Goal: Transaction & Acquisition: Purchase product/service

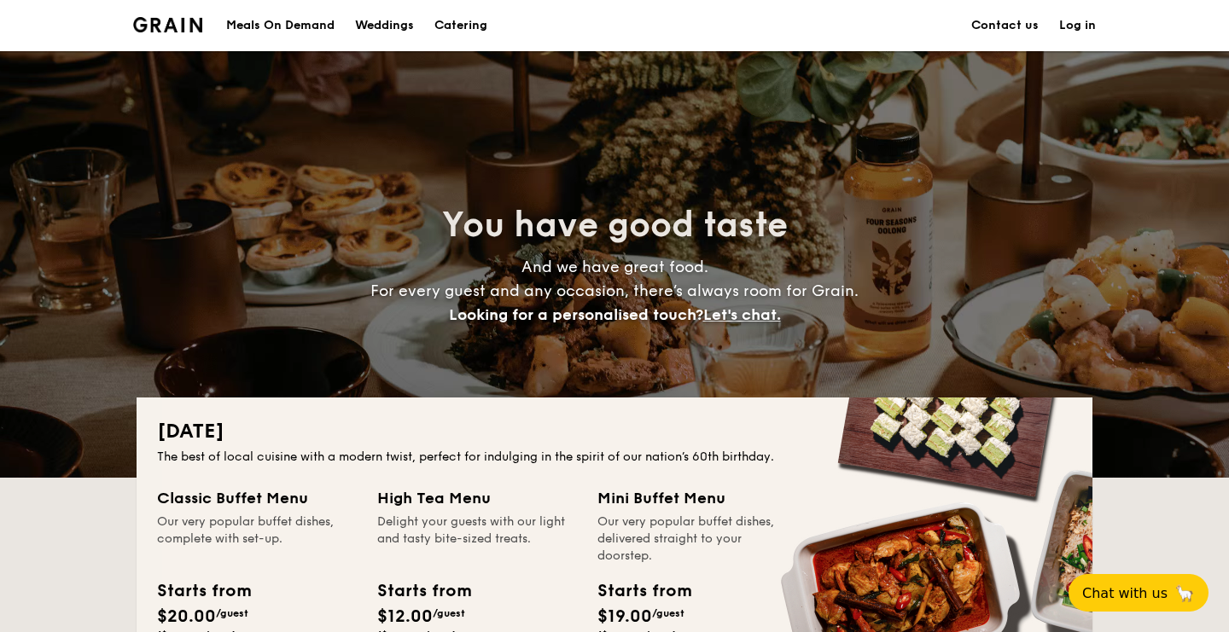
click at [451, 21] on h1 "Catering" at bounding box center [460, 25] width 53 height 51
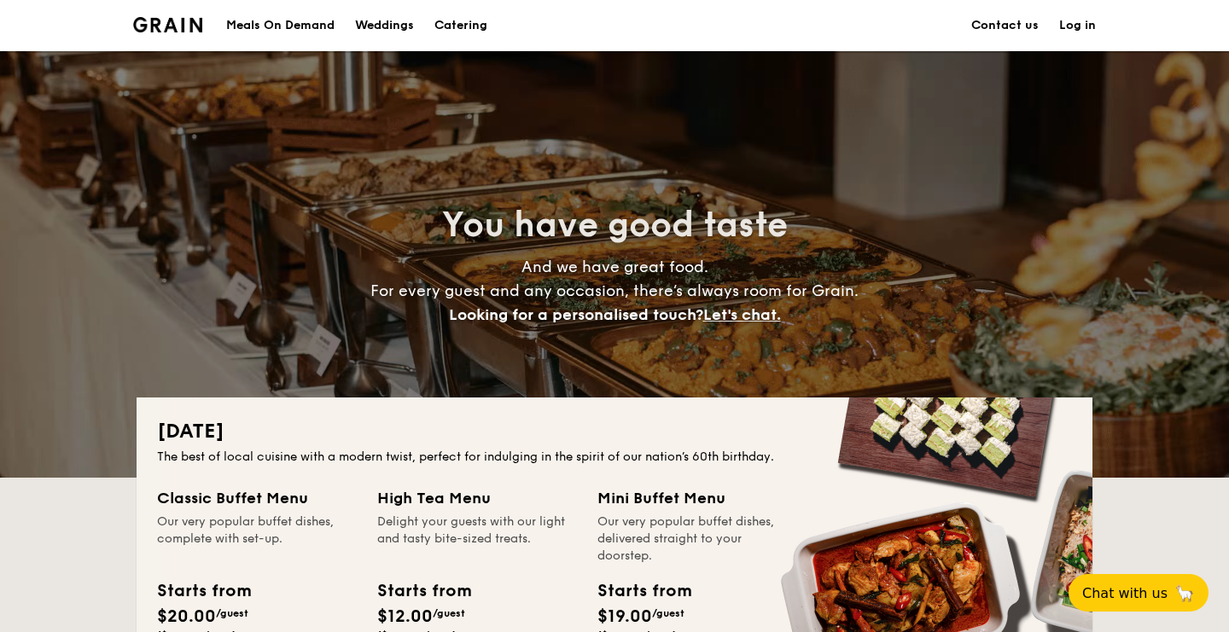
click at [472, 21] on h1 "Catering" at bounding box center [460, 25] width 53 height 51
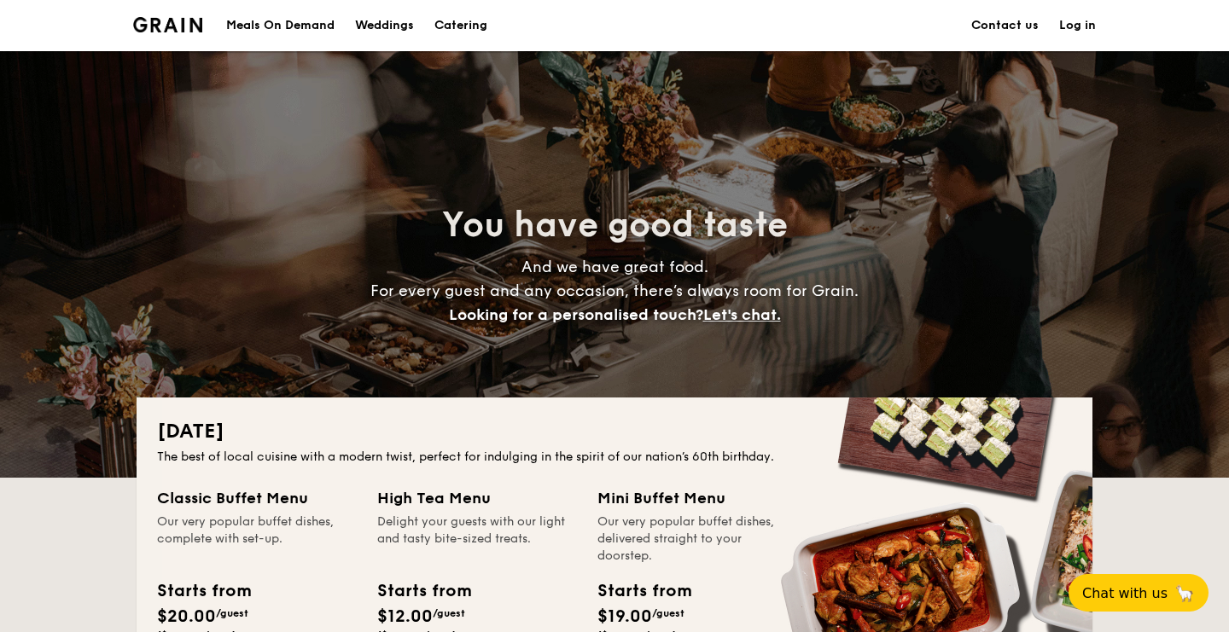
click at [472, 26] on h1 "Catering" at bounding box center [460, 25] width 53 height 51
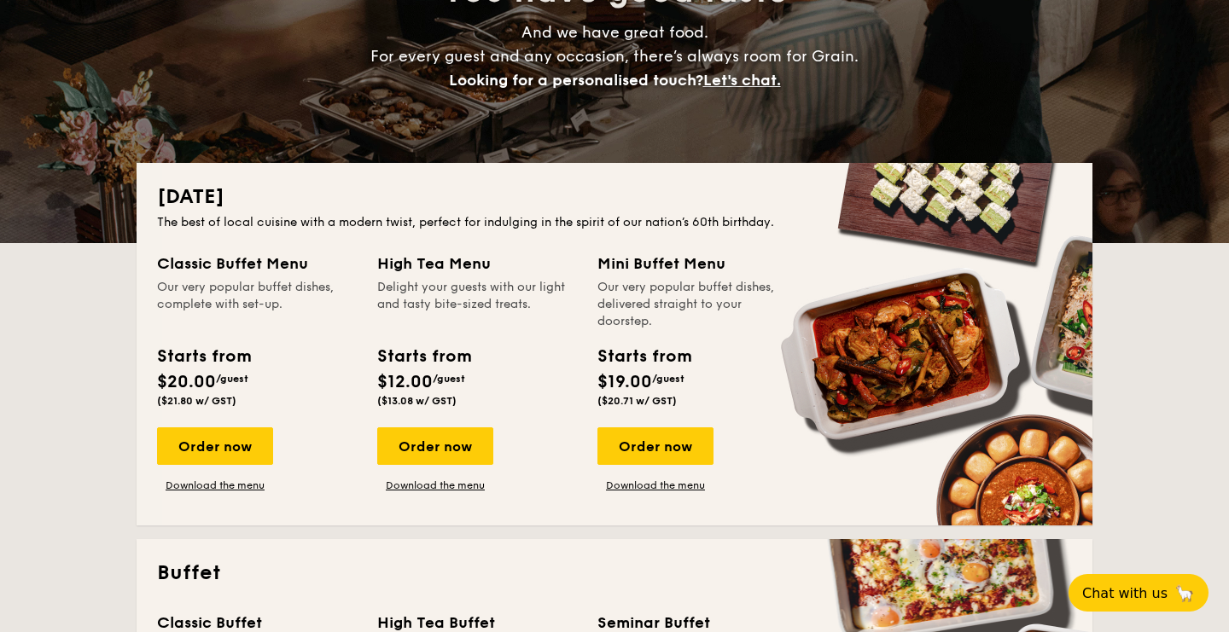
scroll to position [241, 0]
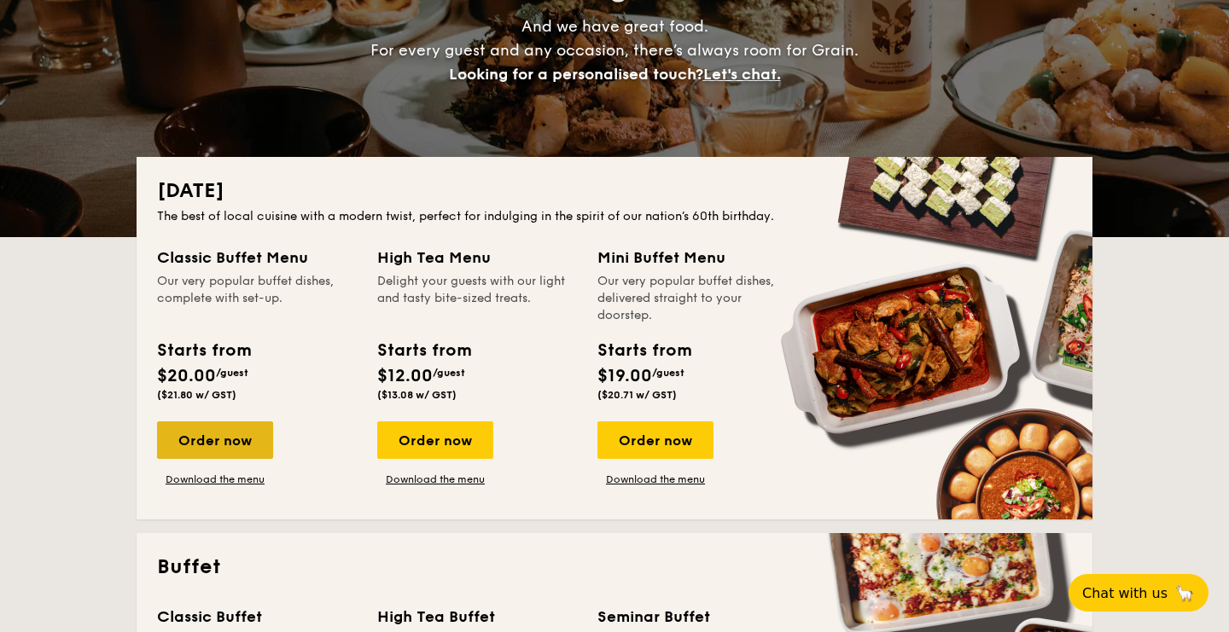
click at [240, 434] on div "Order now" at bounding box center [215, 441] width 116 height 38
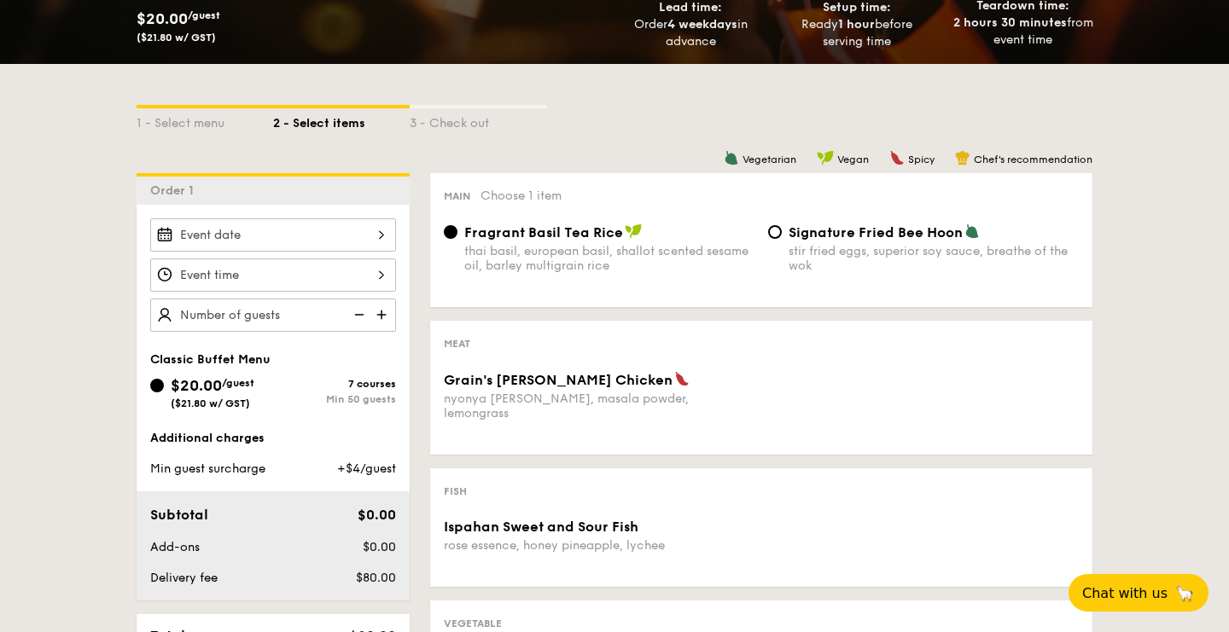
scroll to position [315, 0]
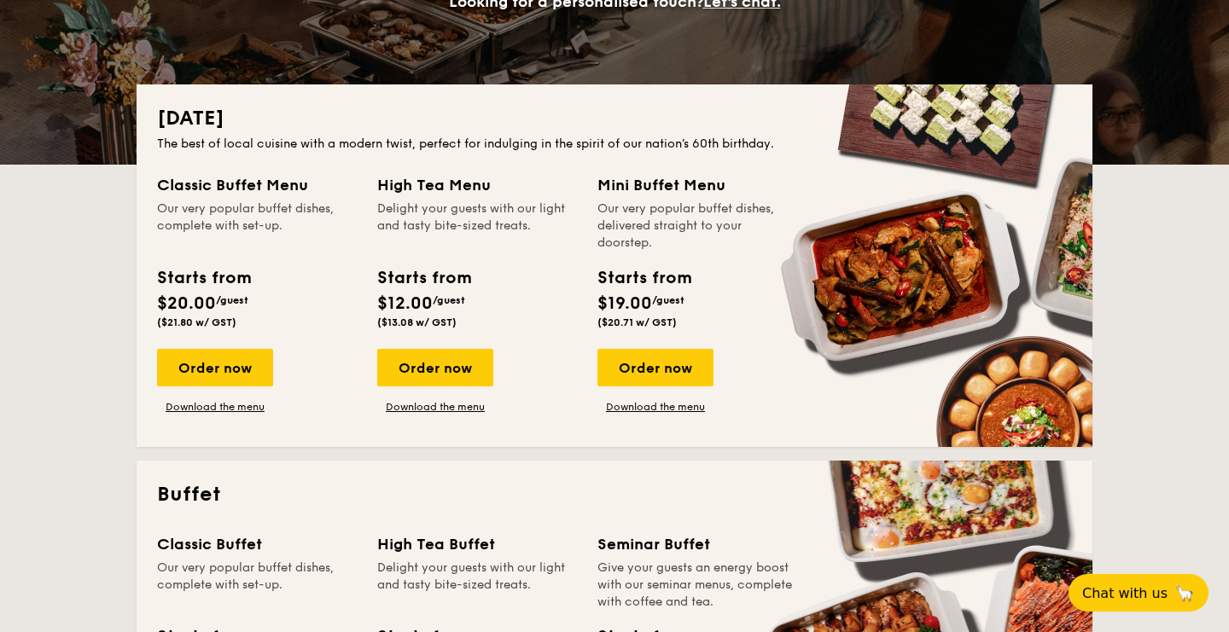
scroll to position [314, 0]
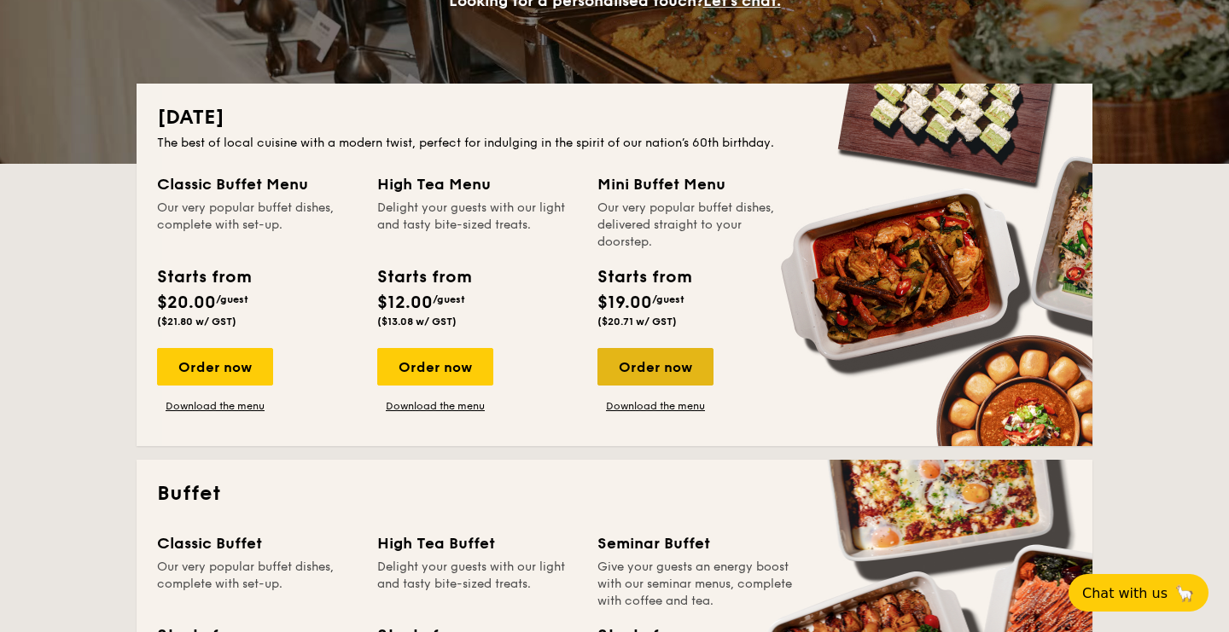
click at [663, 374] on div "Order now" at bounding box center [655, 367] width 116 height 38
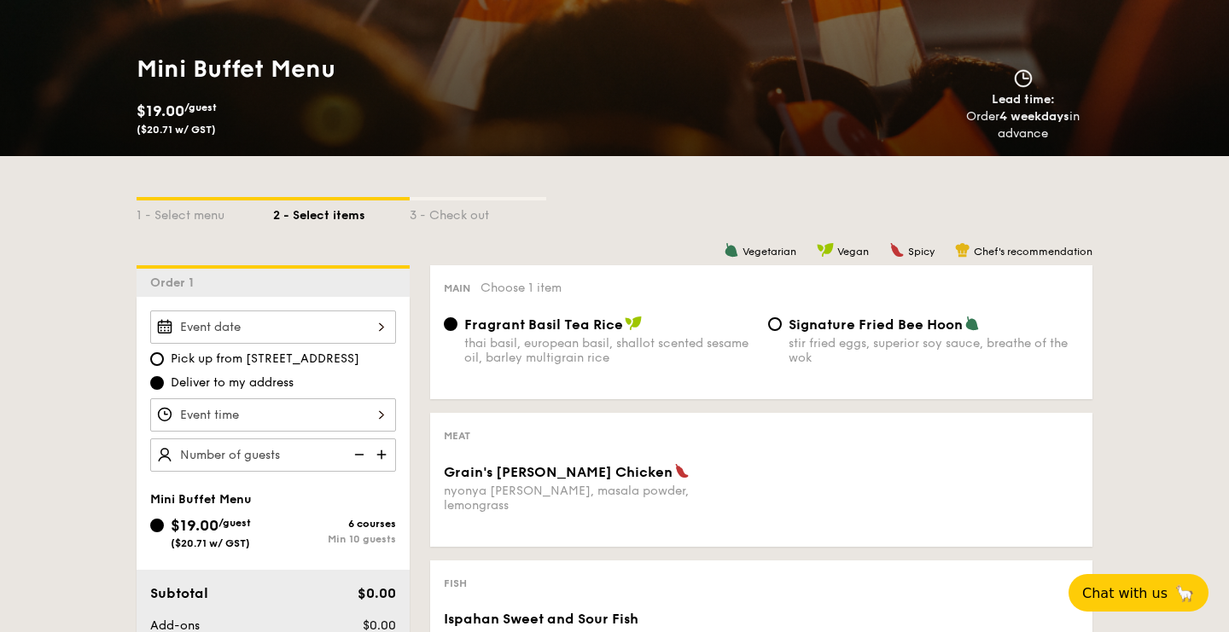
scroll to position [398, 0]
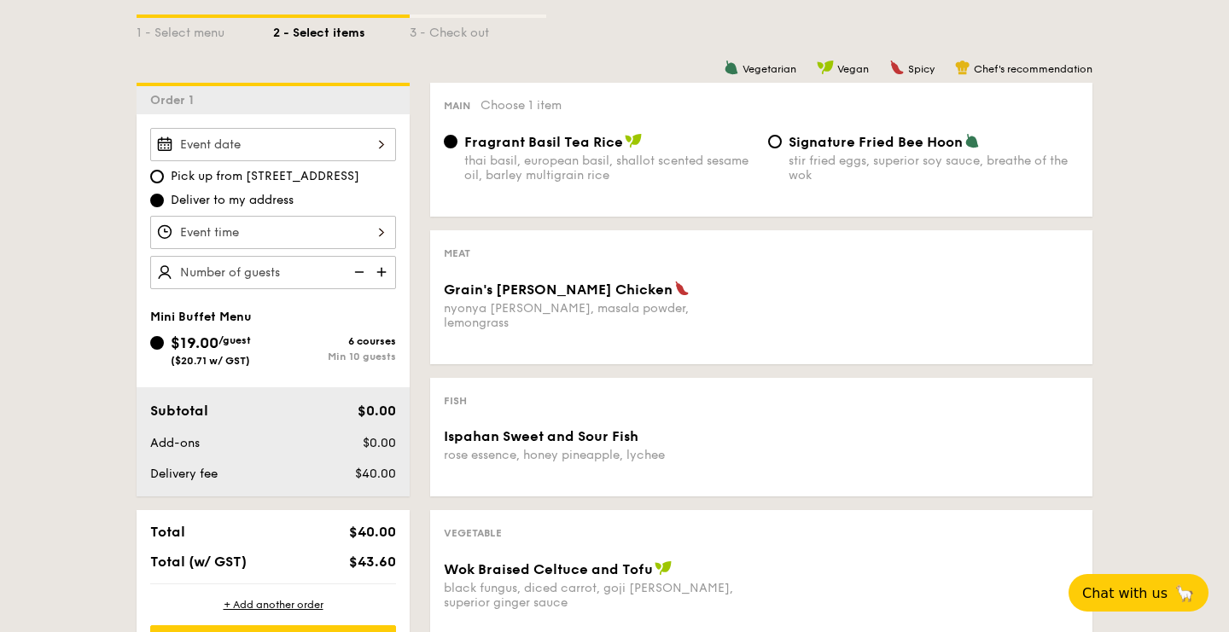
click at [383, 271] on img at bounding box center [383, 272] width 26 height 32
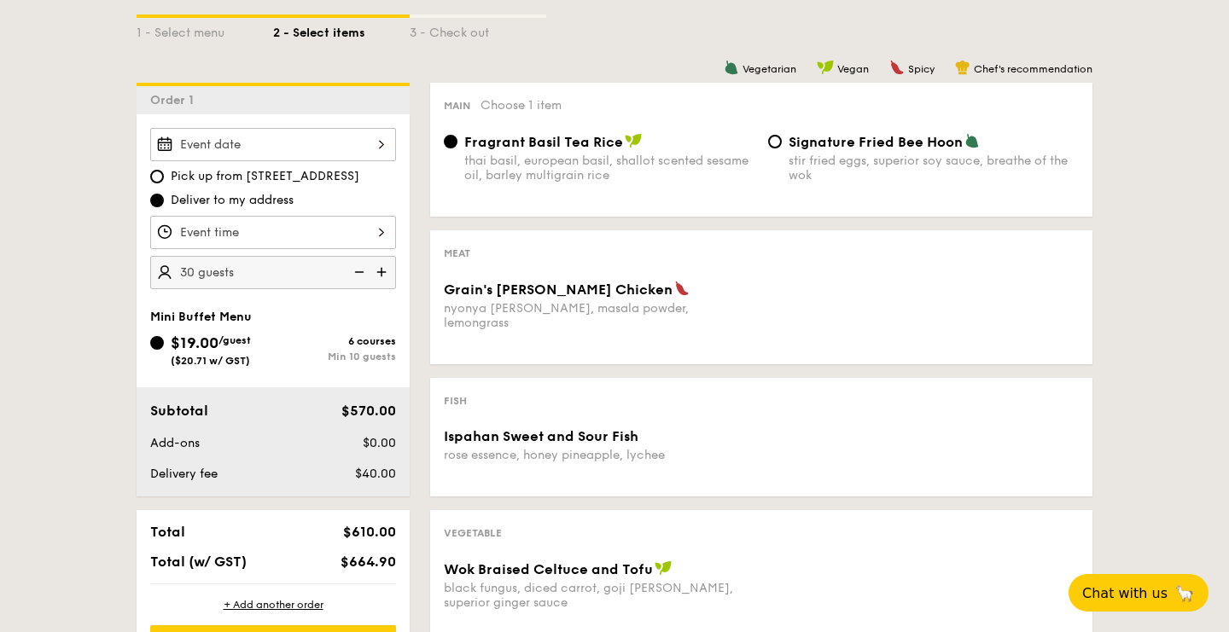
click at [361, 270] on img at bounding box center [358, 272] width 26 height 32
click at [383, 271] on img at bounding box center [383, 272] width 26 height 32
type input "20 guests"
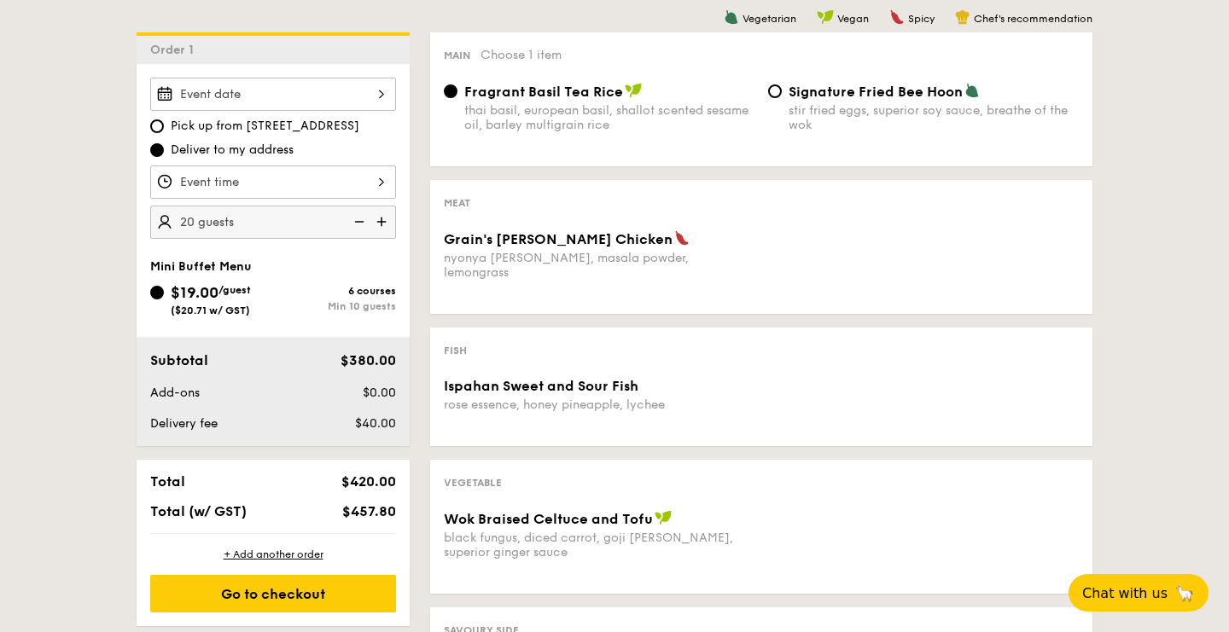
scroll to position [462, 0]
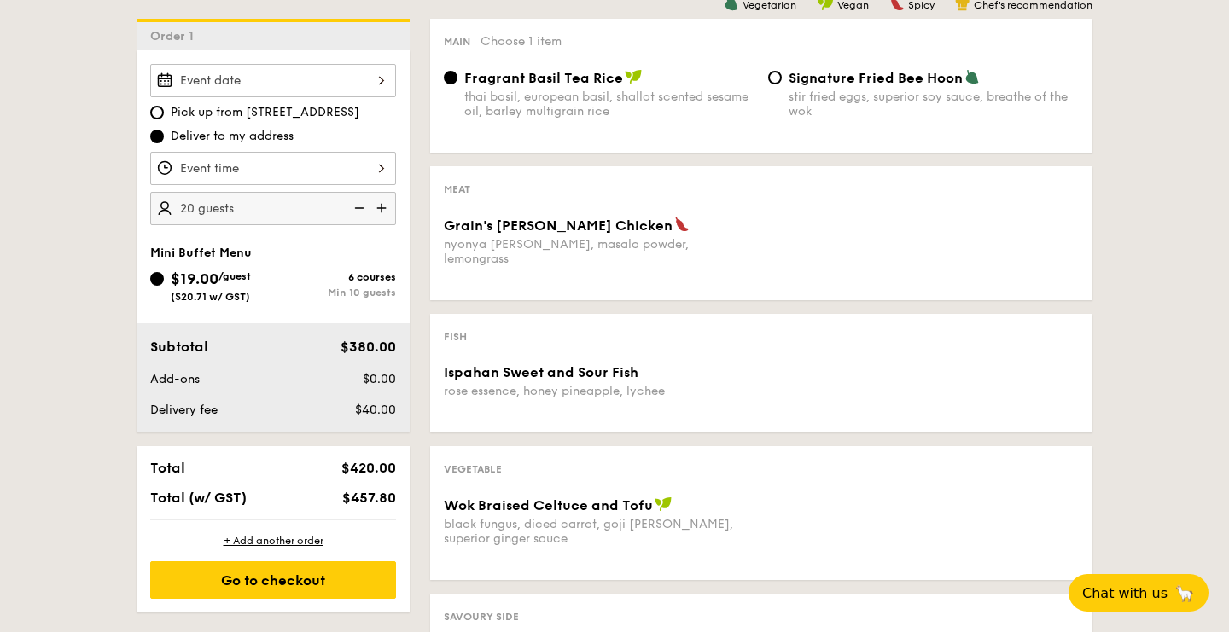
click at [376, 73] on div at bounding box center [273, 80] width 246 height 33
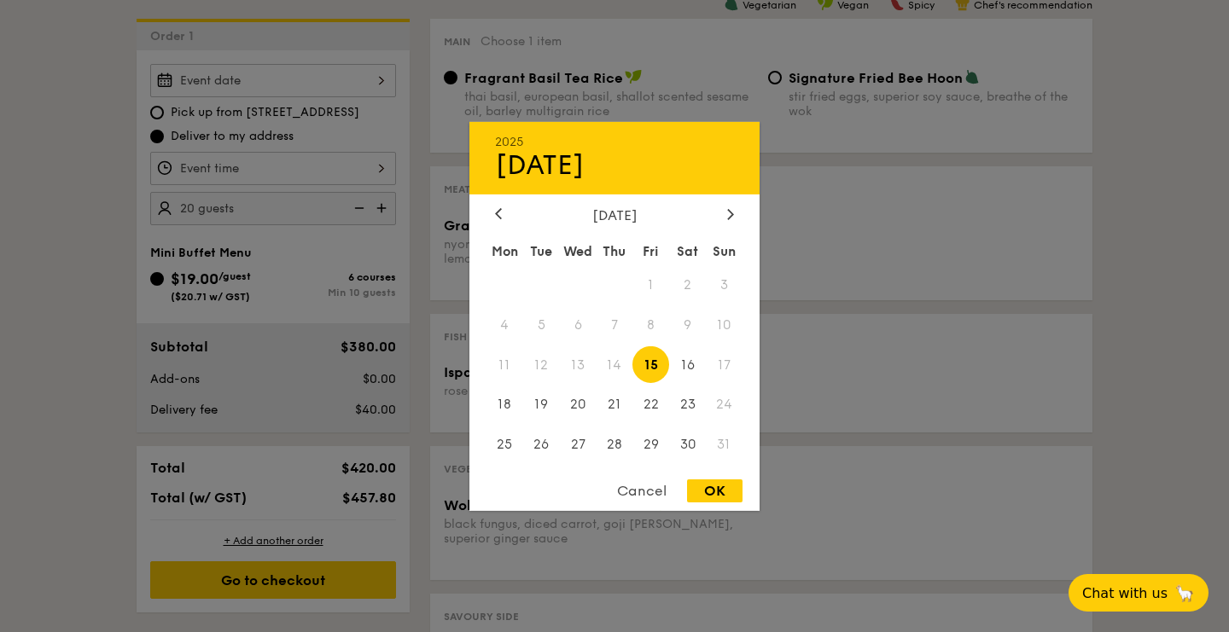
click at [654, 364] on span "15" at bounding box center [650, 364] width 37 height 37
click at [706, 493] on div "OK" at bounding box center [714, 491] width 55 height 23
type input "[DATE]"
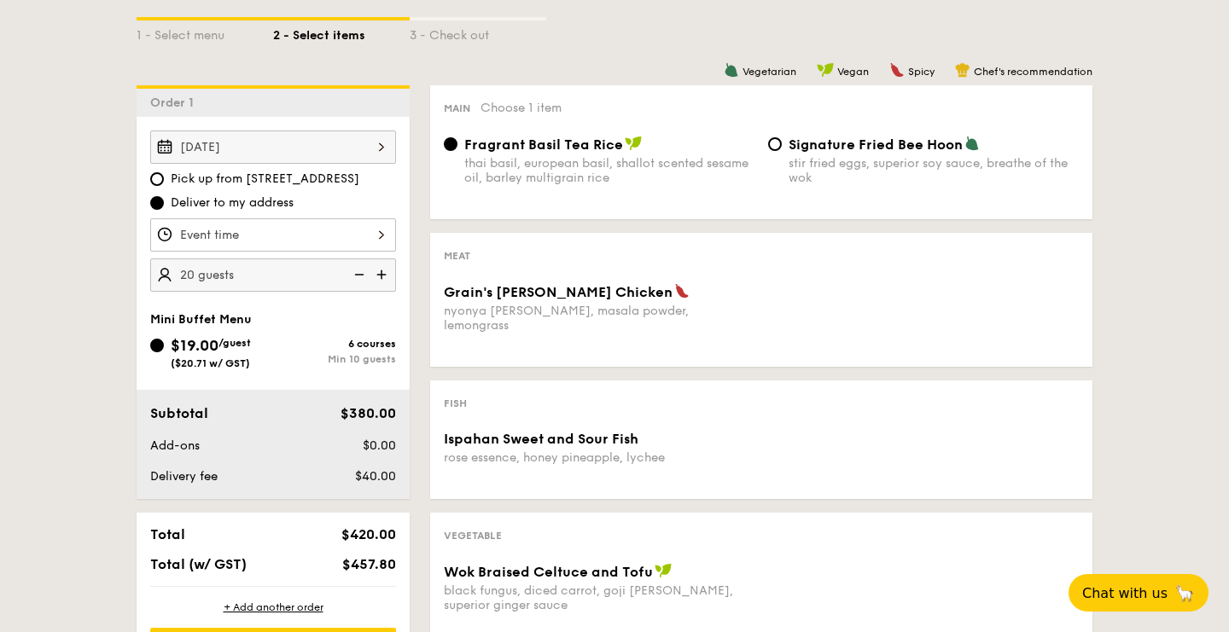
scroll to position [362, 0]
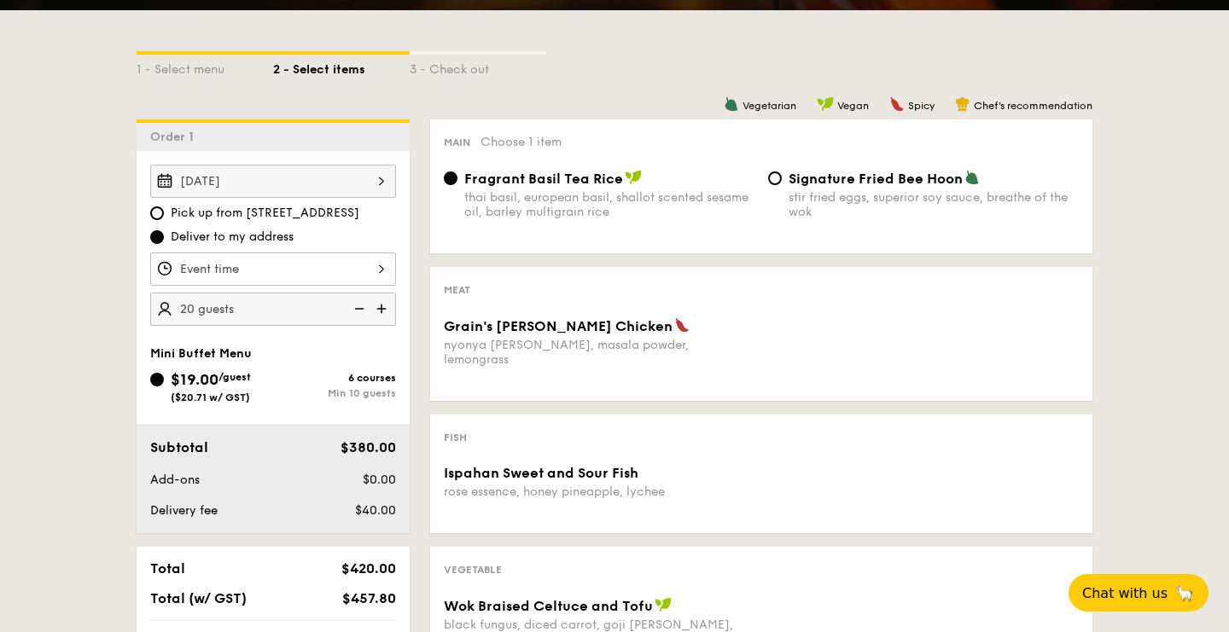
click at [370, 282] on div "12 1 2 3 4 5 6 7 8 9 10 11 00 15 30 45 am pm Cancel OK" at bounding box center [273, 269] width 246 height 33
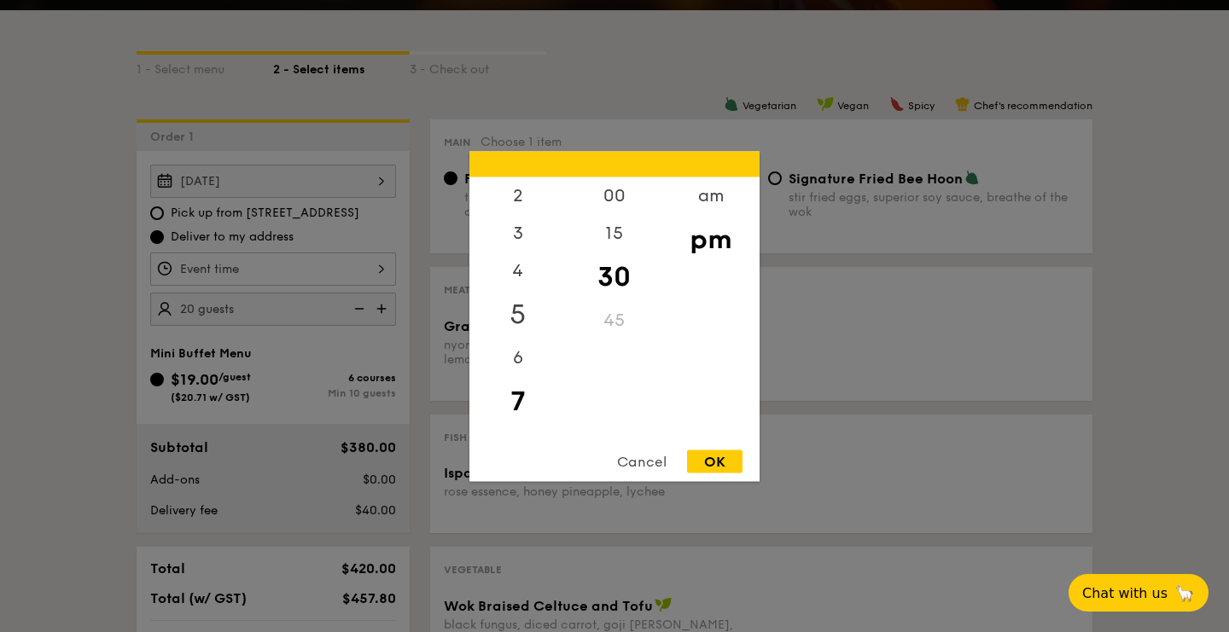
click at [523, 311] on div "5" at bounding box center [517, 313] width 96 height 49
click at [521, 353] on div "6" at bounding box center [517, 363] width 96 height 49
drag, startPoint x: 619, startPoint y: 282, endPoint x: 618, endPoint y: 350, distance: 67.4
click at [618, 350] on div "00 15 30 45" at bounding box center [614, 307] width 96 height 260
click at [613, 271] on div "30" at bounding box center [614, 276] width 96 height 49
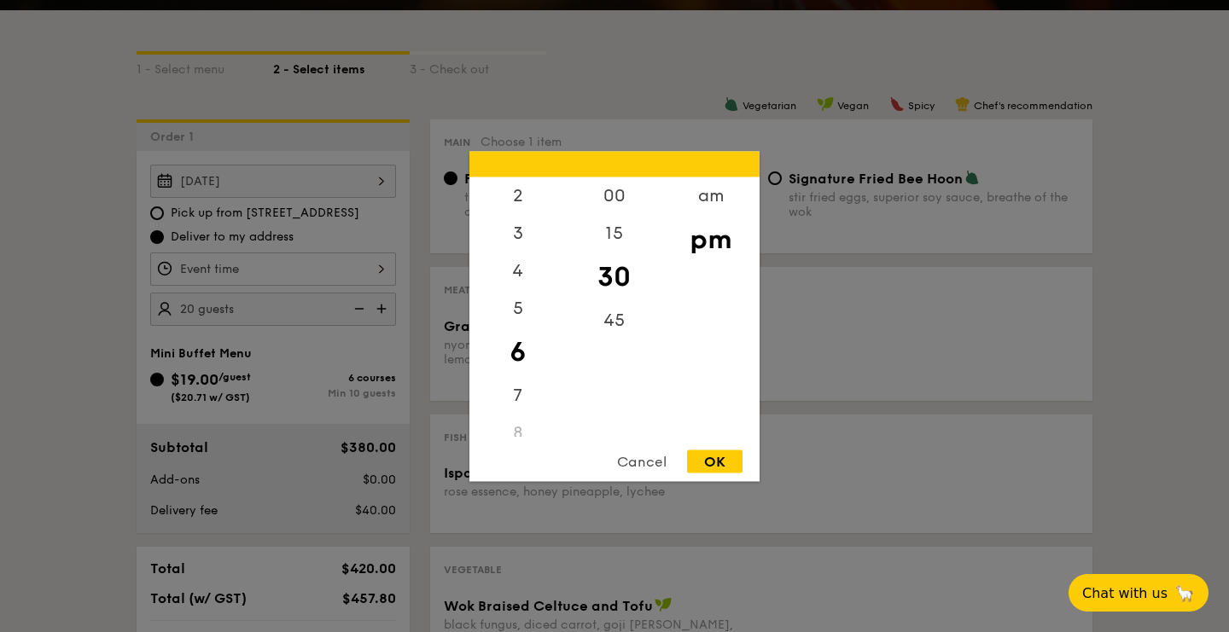
click at [613, 271] on div "30" at bounding box center [614, 276] width 96 height 49
click at [715, 464] on div "OK" at bounding box center [714, 461] width 55 height 23
type input "6:30PM"
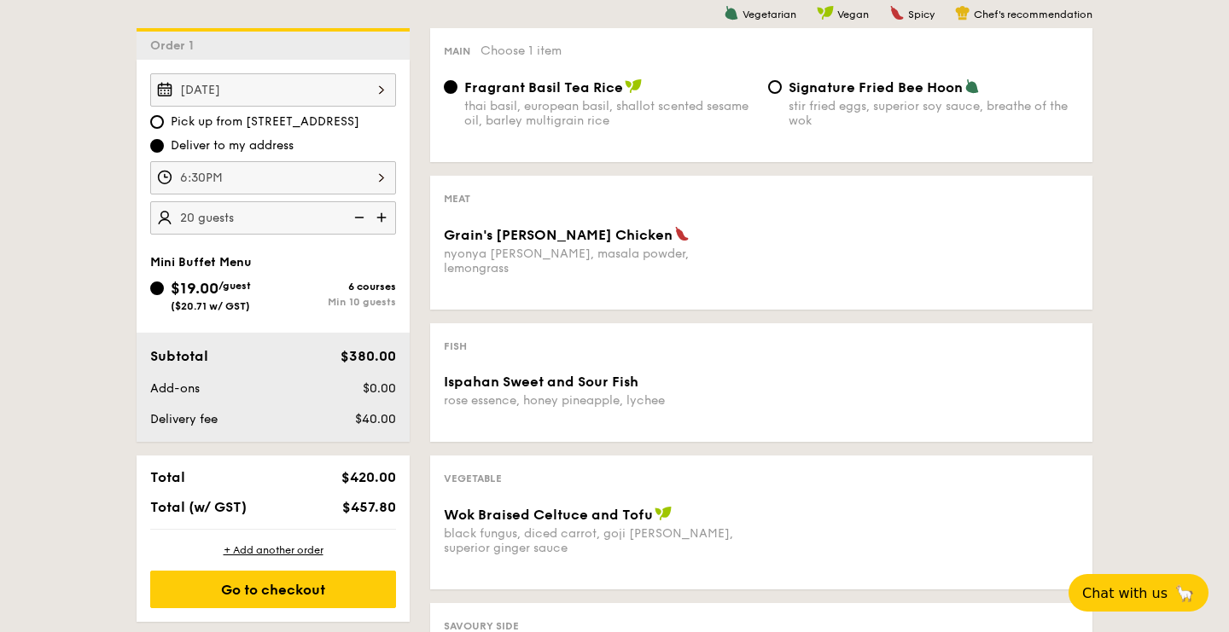
scroll to position [455, 0]
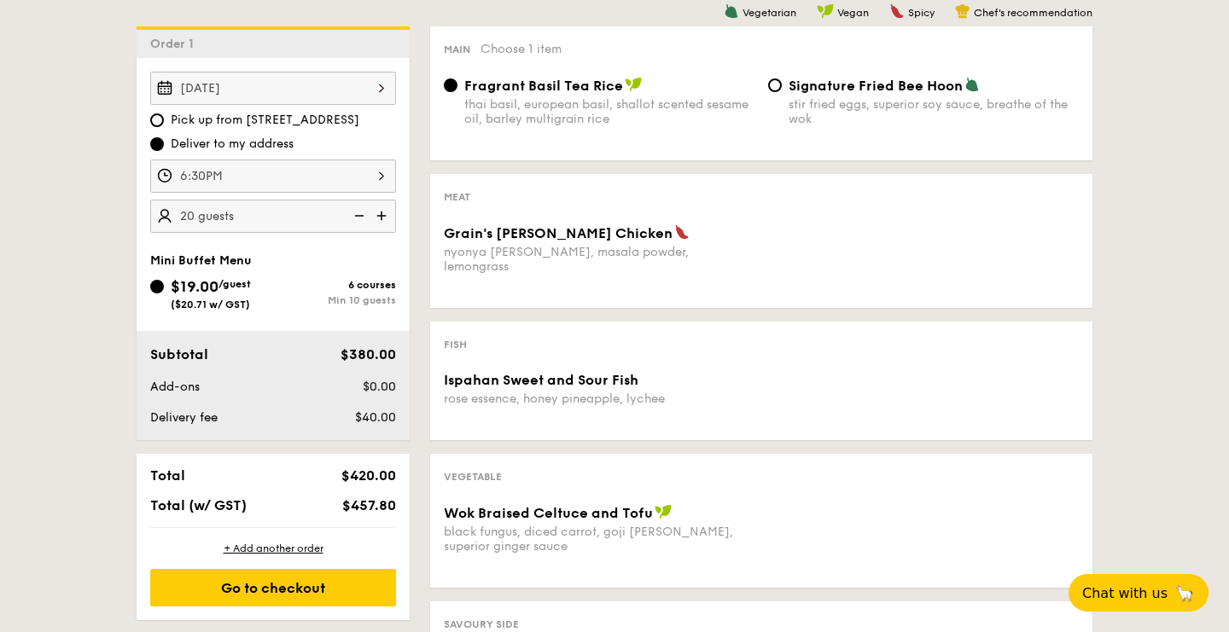
click at [800, 253] on div "Grain's [PERSON_NAME] Chicken nyonya [PERSON_NAME], masala powder, lemongrass" at bounding box center [761, 259] width 648 height 70
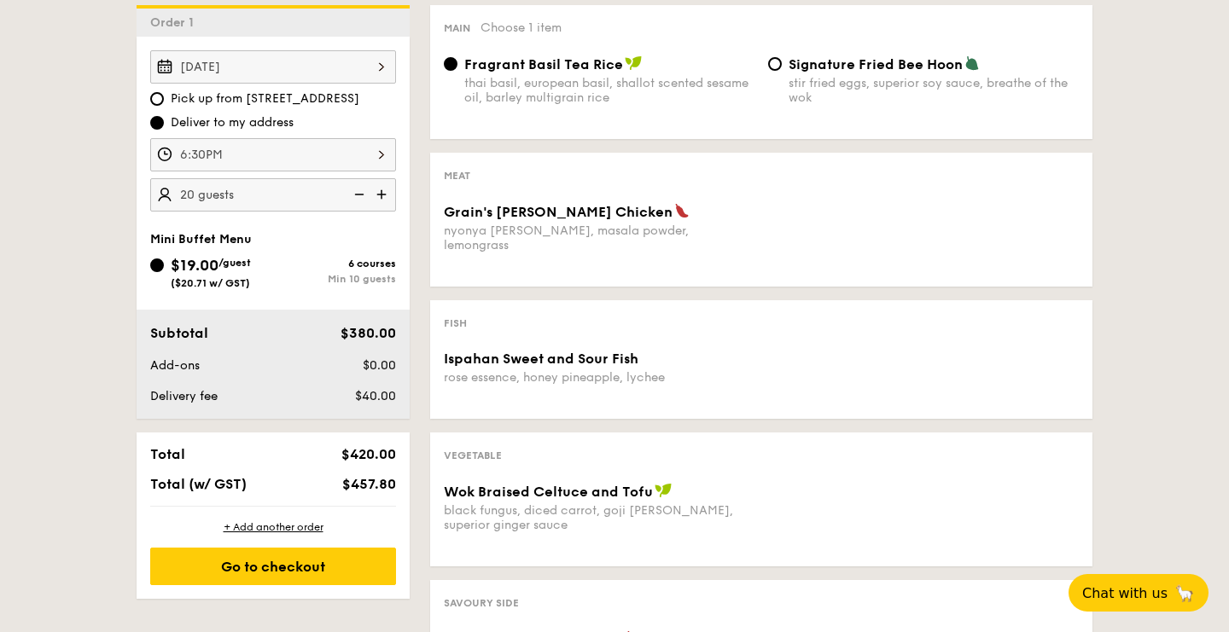
scroll to position [476, 0]
click at [573, 228] on div "nyonya [PERSON_NAME], masala powder, lemongrass" at bounding box center [599, 238] width 311 height 29
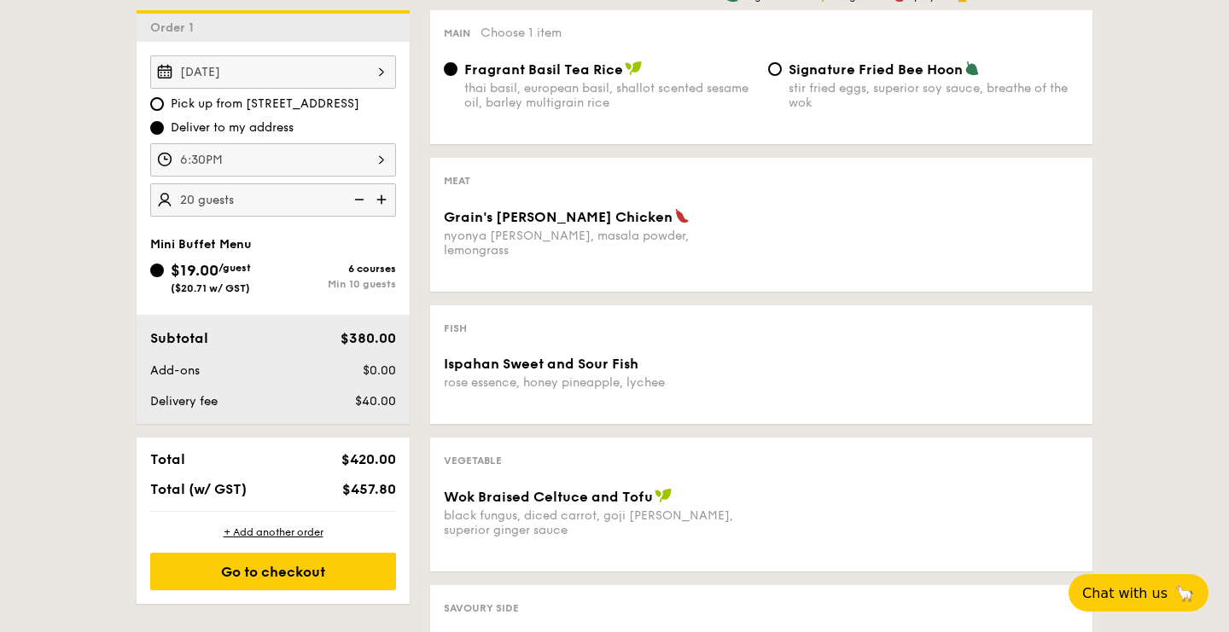
scroll to position [471, 0]
click at [776, 65] on input "Signature Fried Bee Hoon stir fried eggs, superior soy sauce, breathe of the wok" at bounding box center [775, 69] width 14 height 14
radio input "true"
click at [532, 63] on span "Fragrant Basil Tea Rice" at bounding box center [543, 69] width 159 height 16
click at [457, 63] on input "Fragrant Basil Tea Rice thai basil, european basil, shallot scented sesame oil,…" at bounding box center [451, 69] width 14 height 14
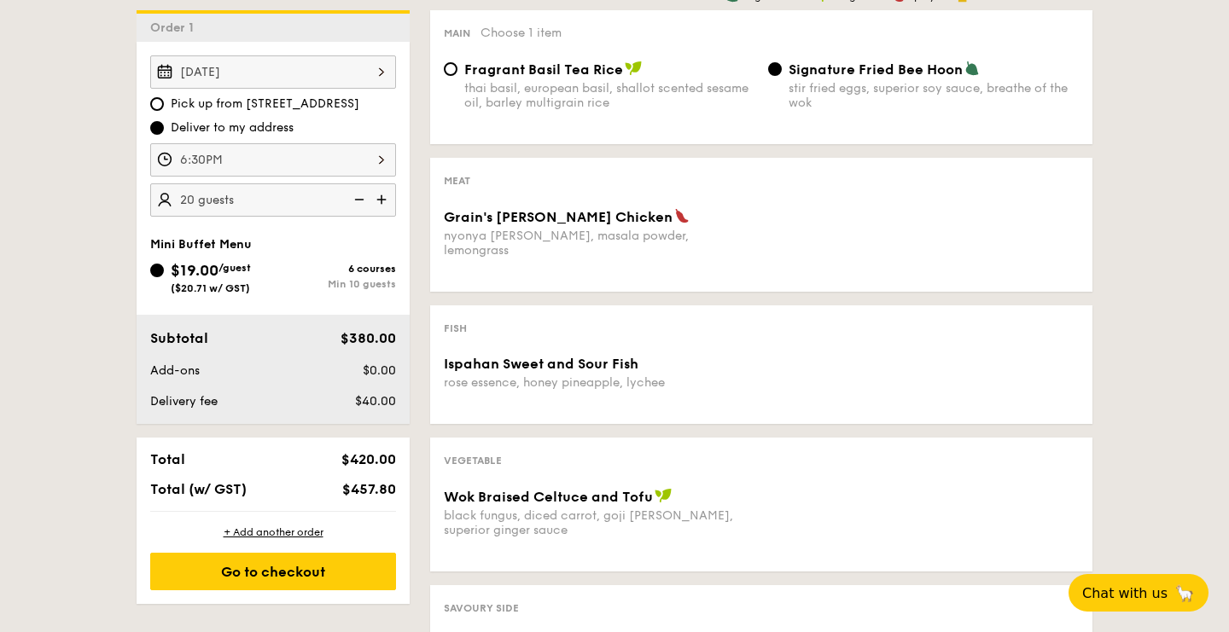
radio input "true"
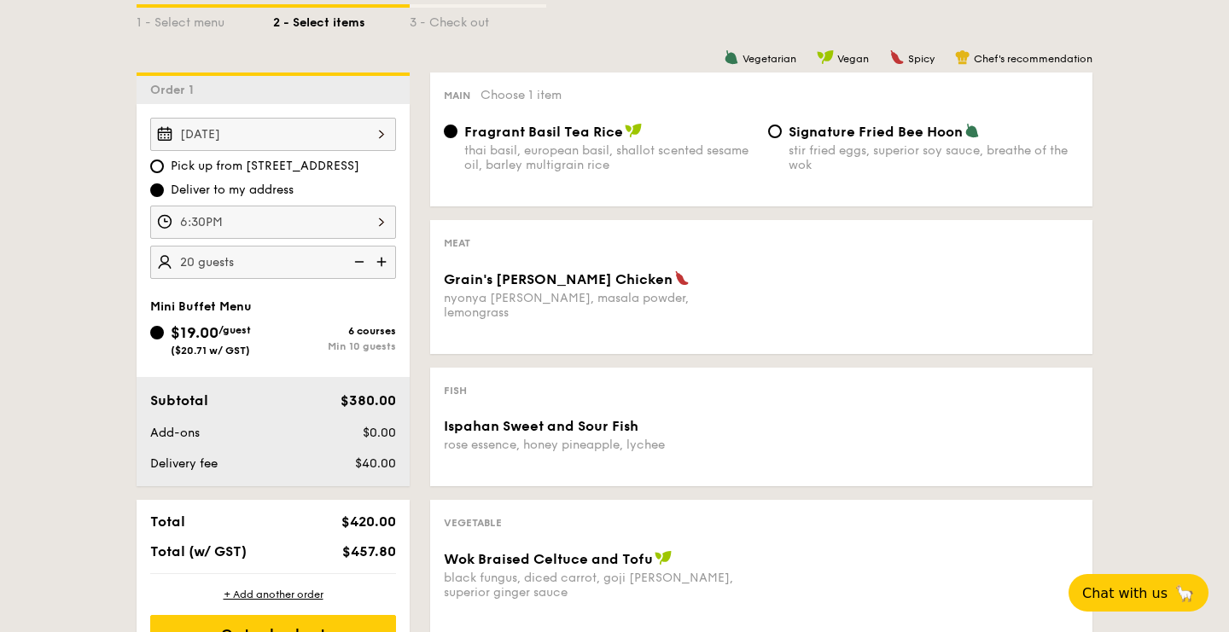
scroll to position [417, 0]
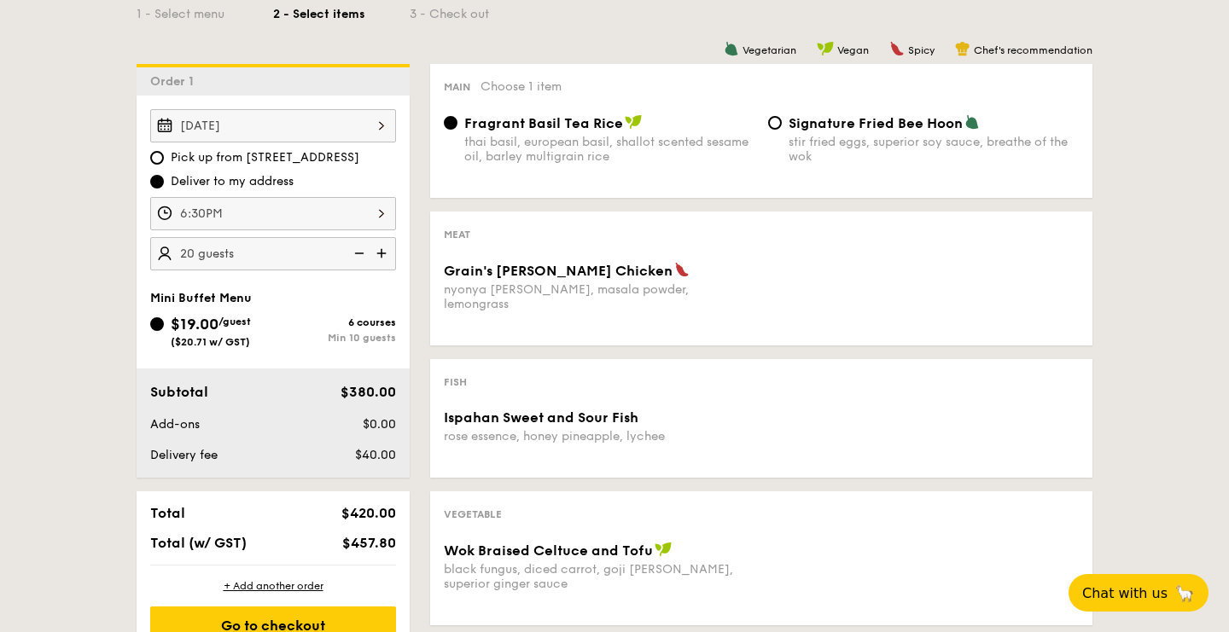
click at [388, 247] on img at bounding box center [383, 253] width 26 height 32
click at [384, 249] on img at bounding box center [383, 253] width 26 height 32
click at [358, 251] on img at bounding box center [358, 253] width 26 height 32
type input "20 guests"
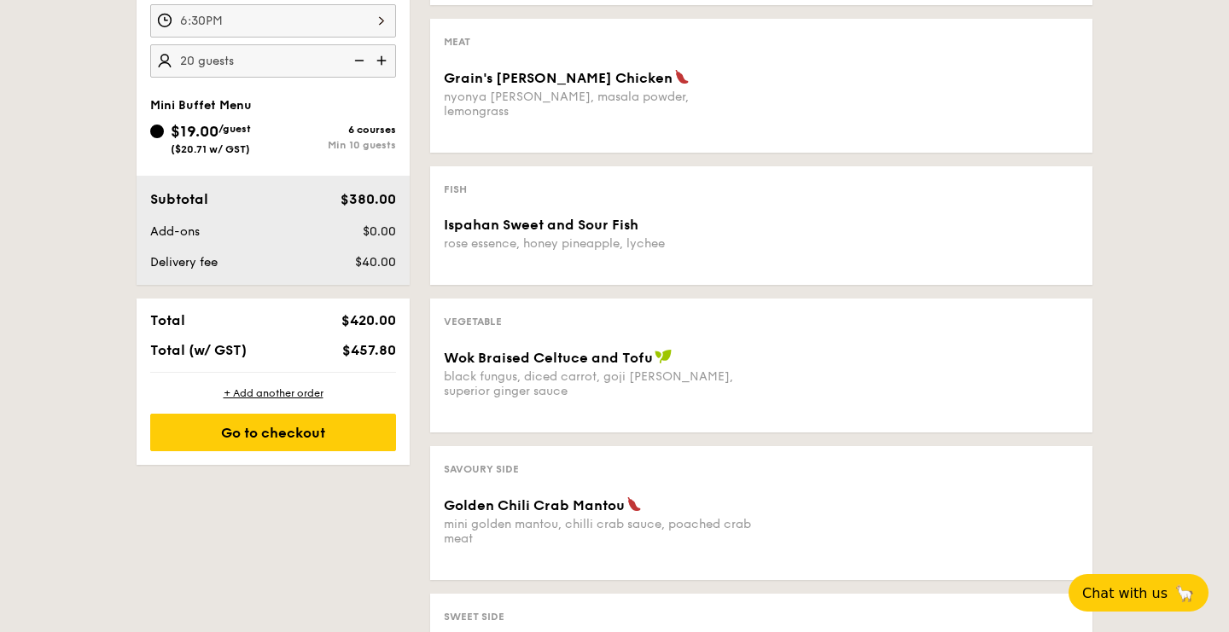
scroll to position [763, 0]
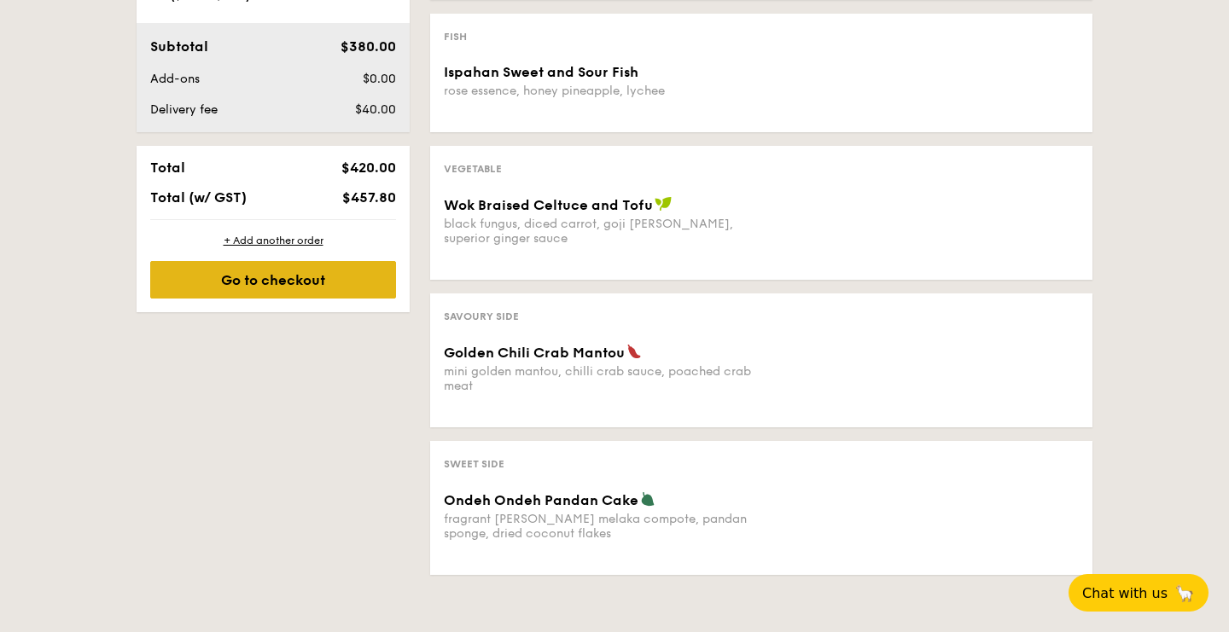
click at [372, 274] on div "Go to checkout" at bounding box center [273, 280] width 246 height 38
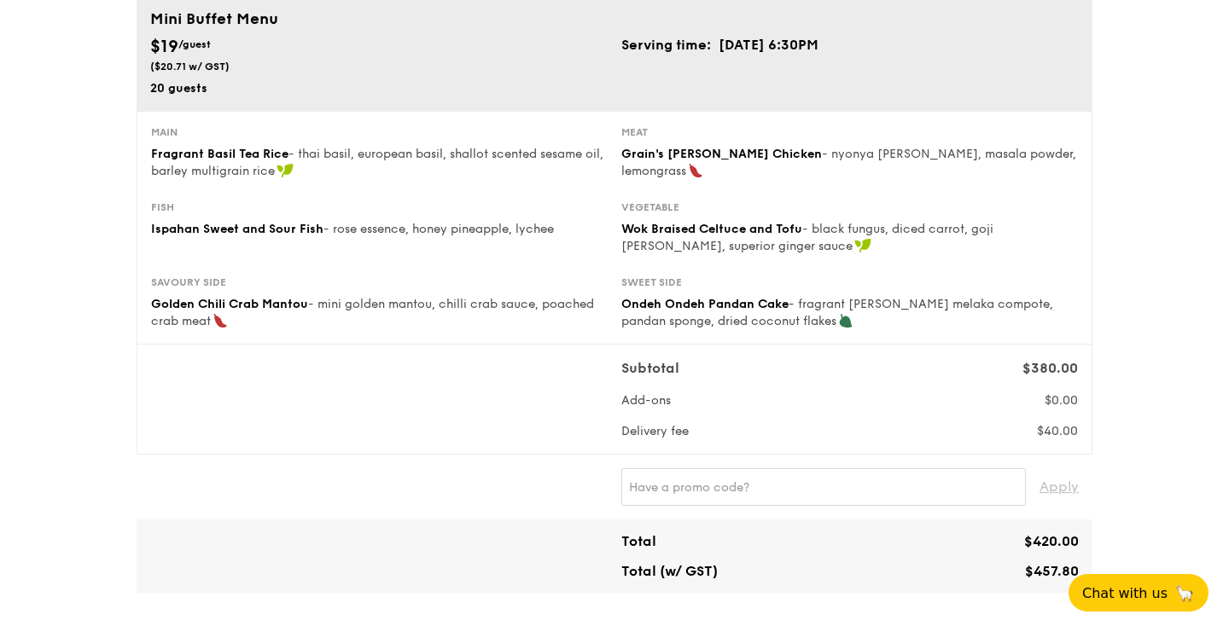
scroll to position [215, 0]
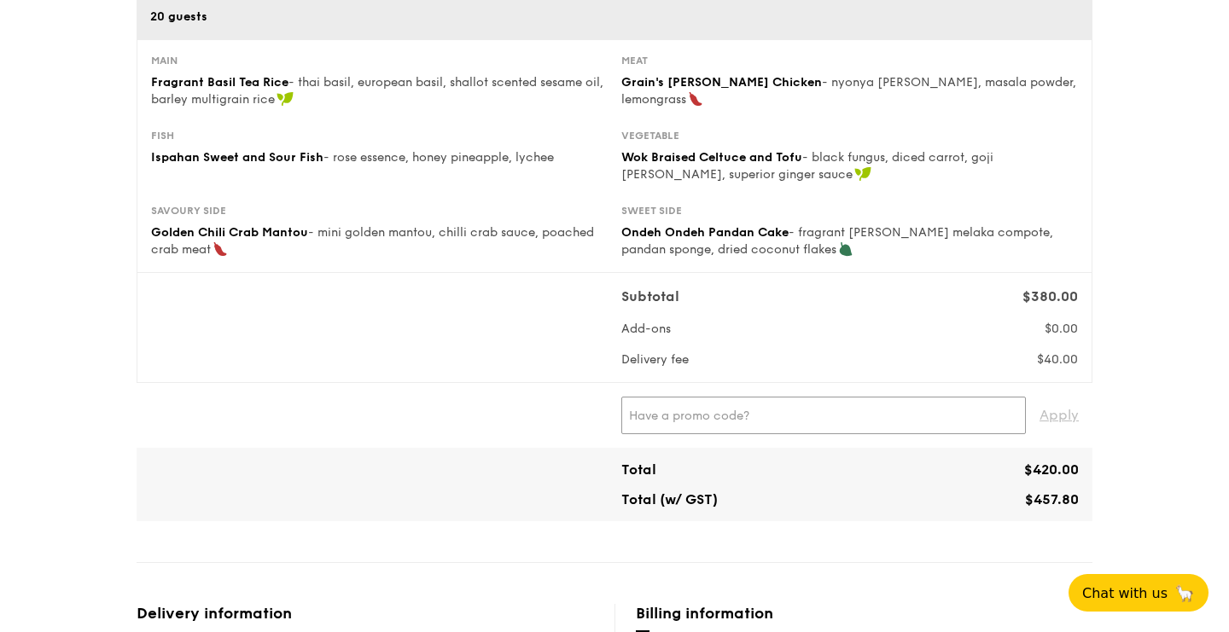
click at [666, 421] on input "text" at bounding box center [823, 416] width 404 height 38
type input "FTTT100"
click at [1050, 413] on span "Apply" at bounding box center [1058, 416] width 39 height 38
click at [1137, 420] on div "1 - Select menu 2 - Select items 3 - Check out Mini Buffet Menu $19 /guest ($20…" at bounding box center [614, 591] width 1229 height 1612
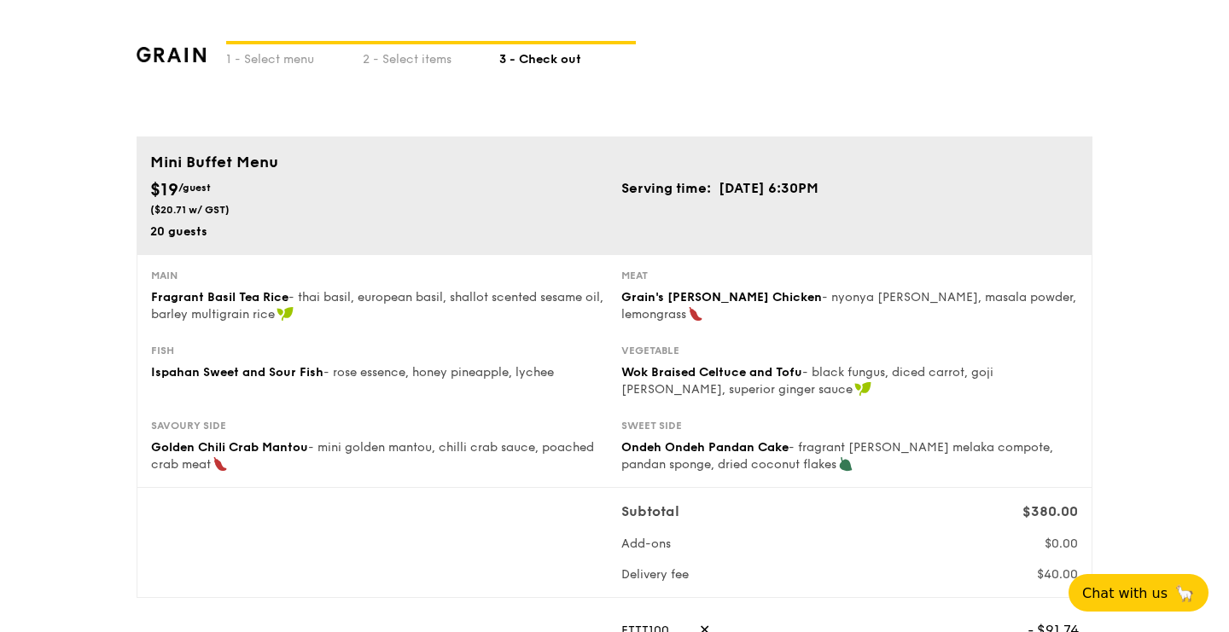
scroll to position [0, 0]
click at [172, 49] on img at bounding box center [171, 54] width 69 height 15
click at [181, 56] on img at bounding box center [171, 54] width 69 height 15
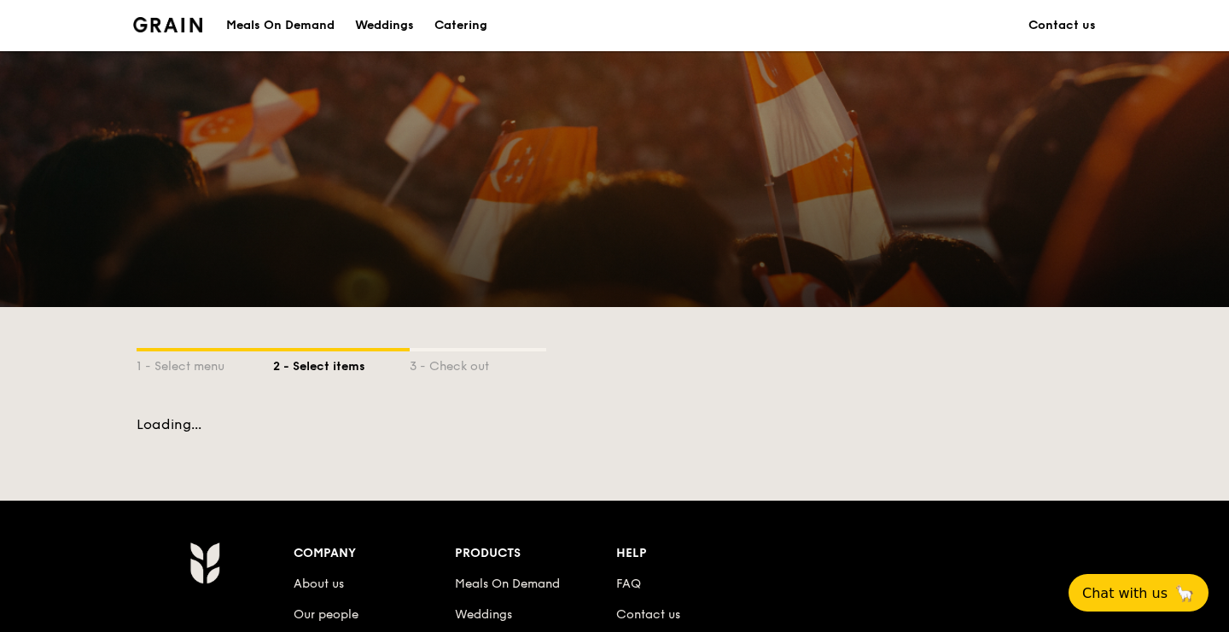
scroll to position [341, 0]
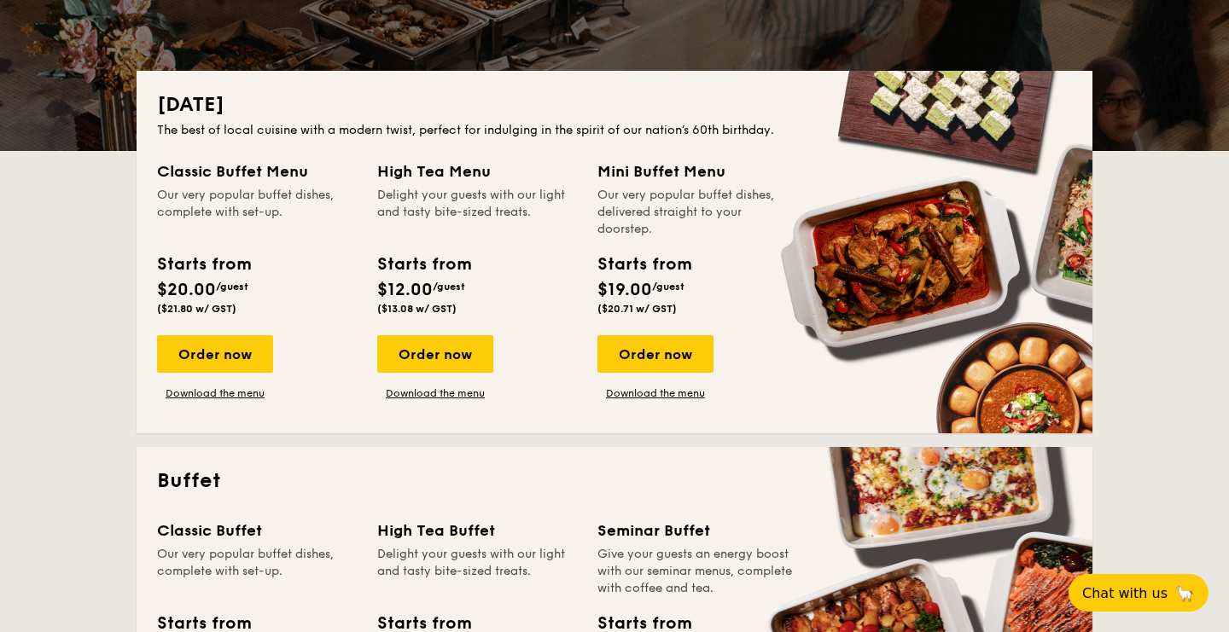
scroll to position [328, 0]
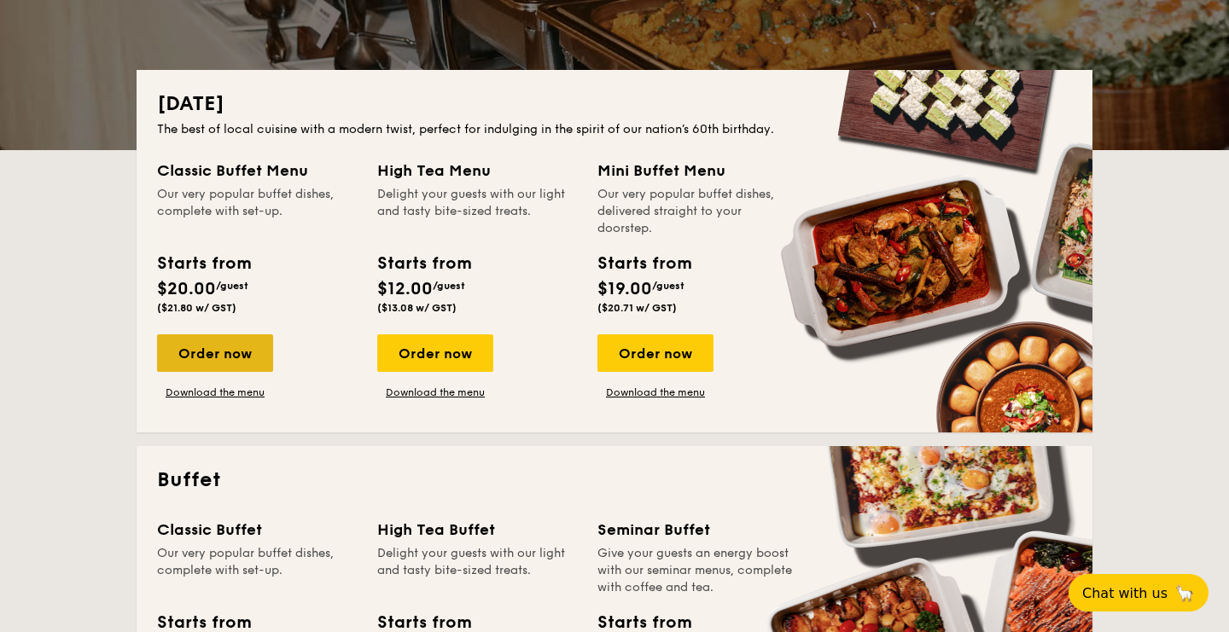
click at [214, 352] on div "Order now" at bounding box center [215, 353] width 116 height 38
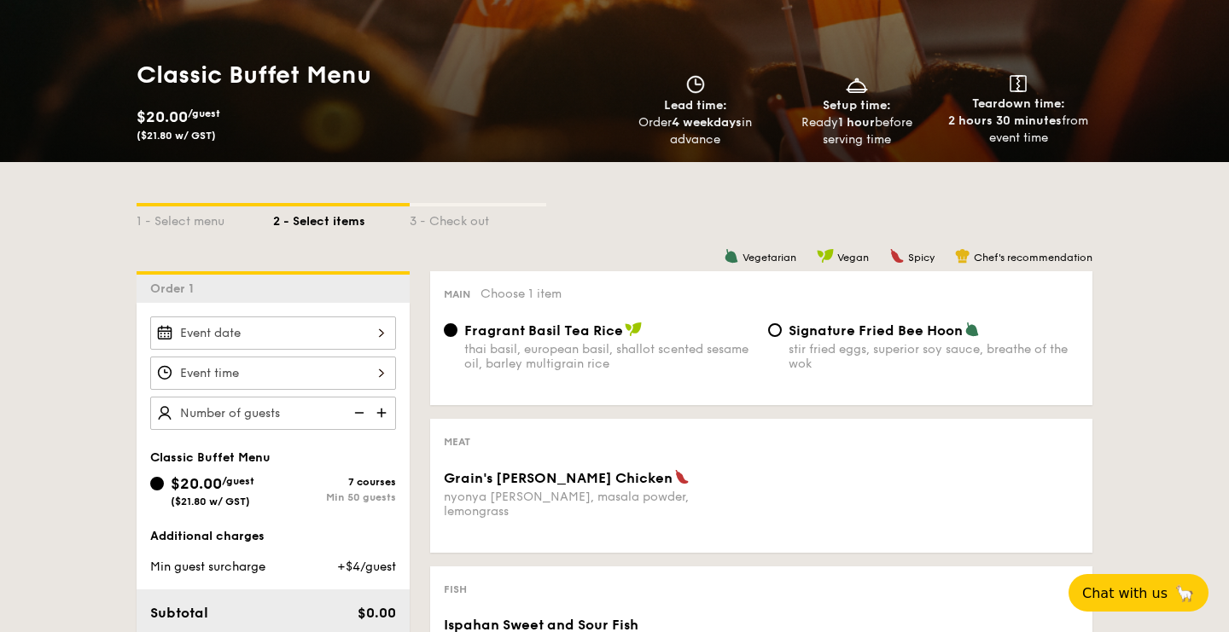
scroll to position [216, 0]
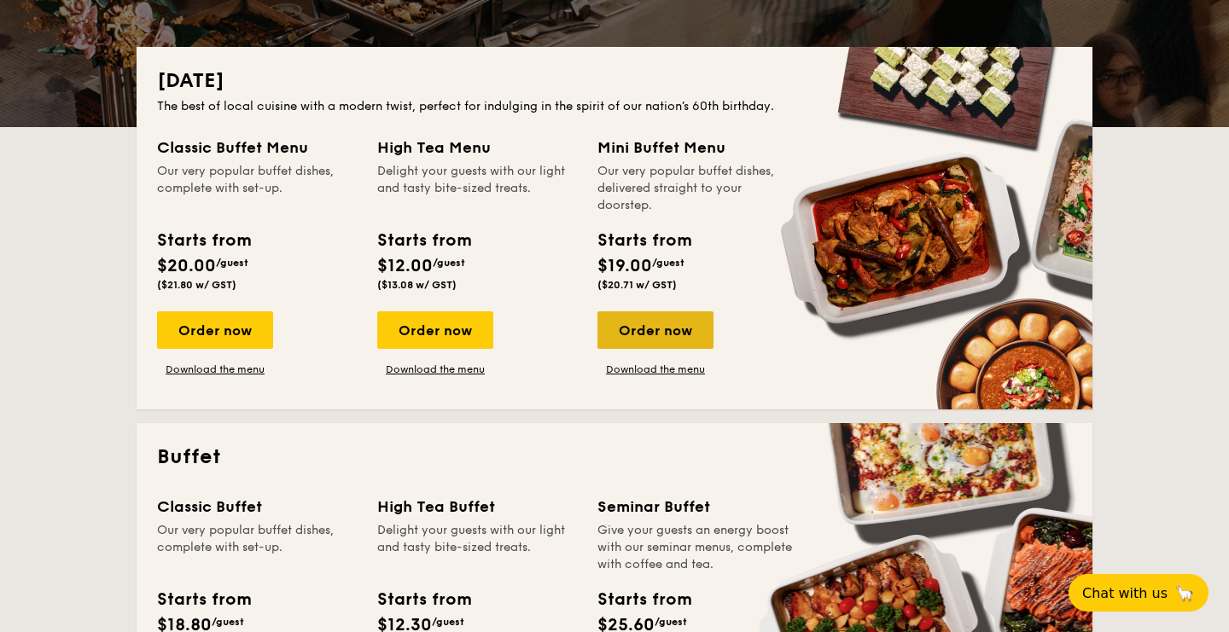
scroll to position [346, 0]
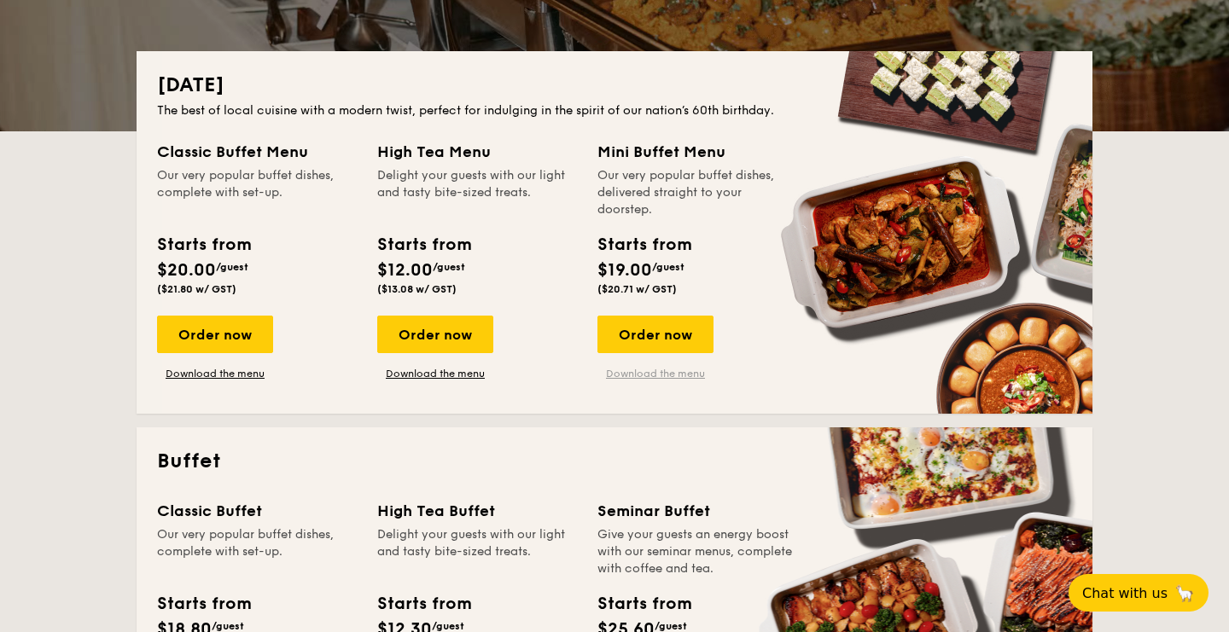
click at [666, 373] on link "Download the menu" at bounding box center [655, 374] width 116 height 14
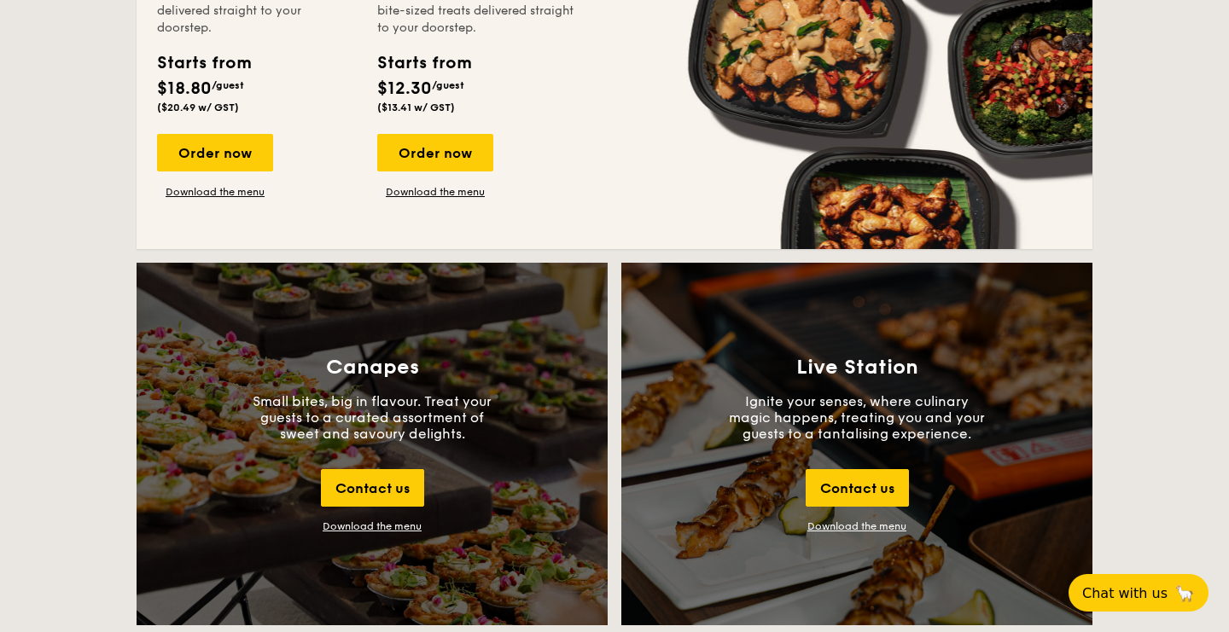
scroll to position [1480, 0]
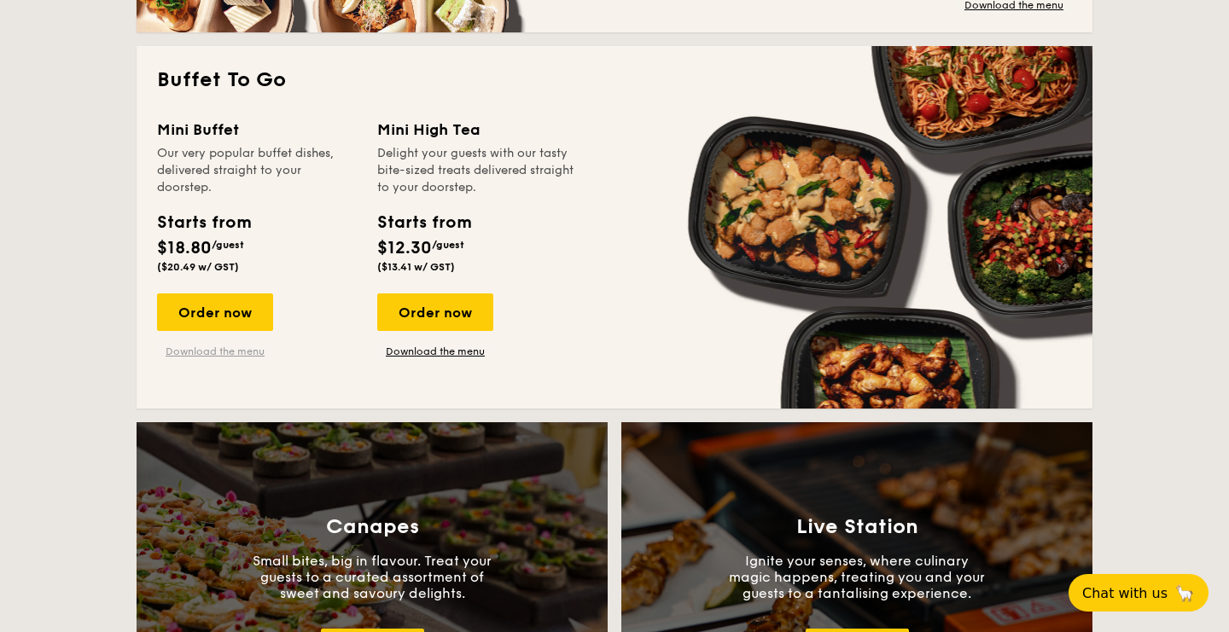
click at [240, 350] on link "Download the menu" at bounding box center [215, 352] width 116 height 14
